Goal: Task Accomplishment & Management: Complete application form

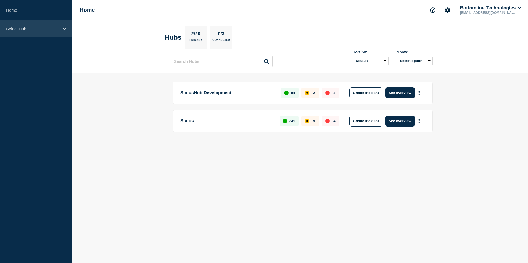
click at [46, 30] on p "Select Hub" at bounding box center [32, 29] width 53 height 5
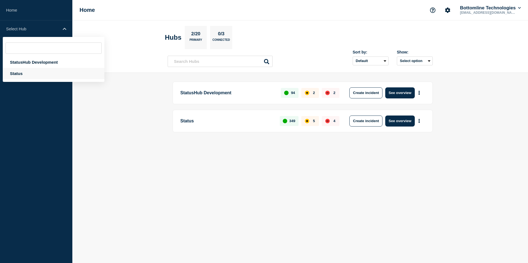
click at [34, 76] on div "Status" at bounding box center [54, 73] width 102 height 11
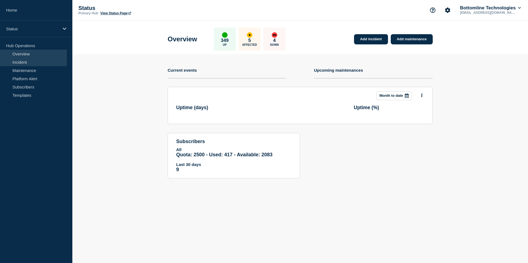
click at [33, 61] on link "Incident" at bounding box center [33, 62] width 67 height 8
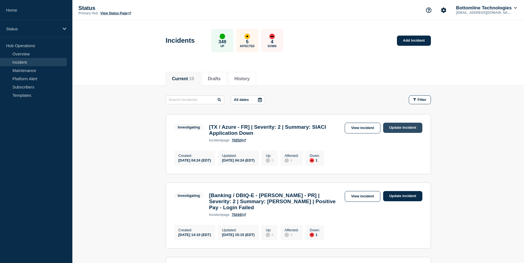
click at [402, 128] on link "Update incident" at bounding box center [402, 128] width 39 height 10
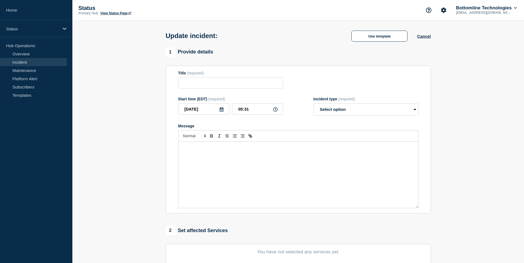
type input "[TX / Azure - FR] | Severity: 2 | Summary: SIACI Application Down"
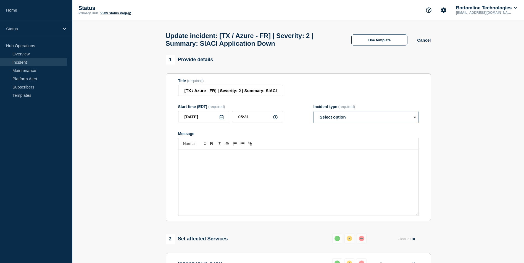
click at [415, 121] on select "Select option Investigating Identified Monitoring Resolved" at bounding box center [365, 117] width 105 height 12
select select "resolved"
click at [313, 114] on select "Select option Investigating Identified Monitoring Resolved" at bounding box center [365, 117] width 105 height 12
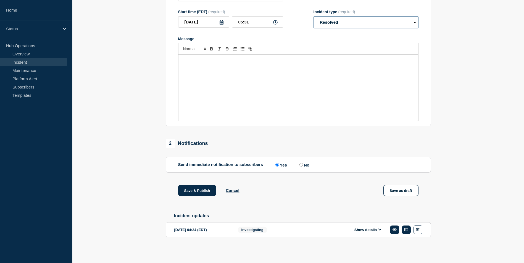
scroll to position [99, 0]
click at [302, 163] on input "No" at bounding box center [301, 165] width 4 height 4
radio input "true"
radio input "false"
click at [206, 63] on div "Message" at bounding box center [298, 88] width 240 height 66
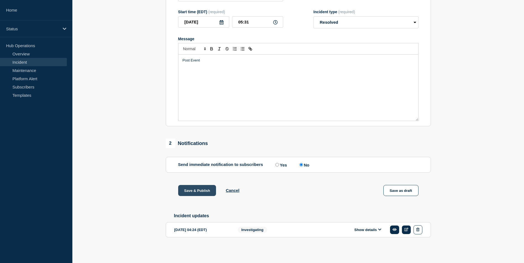
click at [195, 190] on button "Save & Publish" at bounding box center [197, 190] width 38 height 11
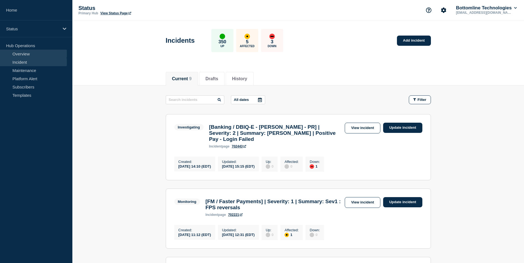
click at [50, 56] on link "Overview" at bounding box center [33, 54] width 67 height 8
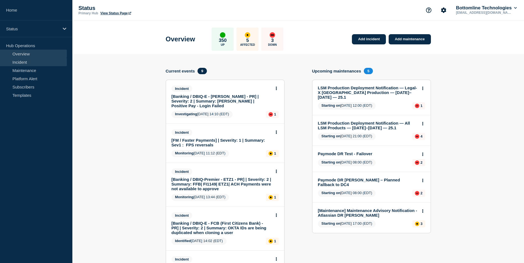
click at [46, 61] on link "Incident" at bounding box center [33, 62] width 67 height 8
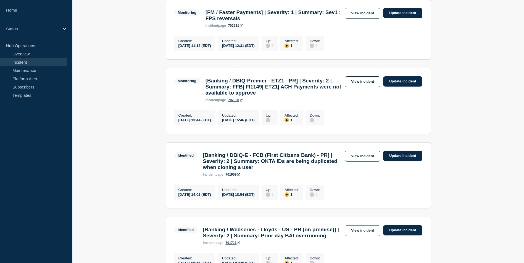
scroll to position [221, 0]
